Goal: Transaction & Acquisition: Register for event/course

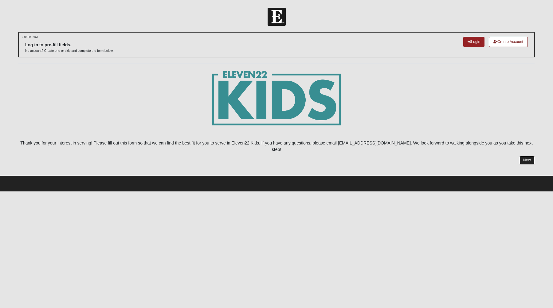
click at [527, 156] on link "Next" at bounding box center [526, 160] width 15 height 9
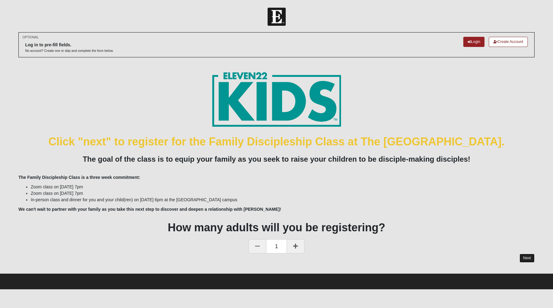
click at [526, 255] on link "Next" at bounding box center [526, 258] width 15 height 9
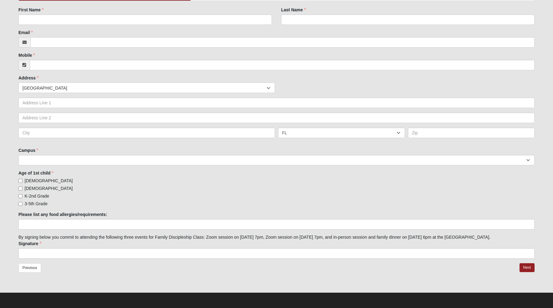
scroll to position [103, 0]
click at [523, 264] on link "Next" at bounding box center [526, 267] width 15 height 9
